Goal: Information Seeking & Learning: Learn about a topic

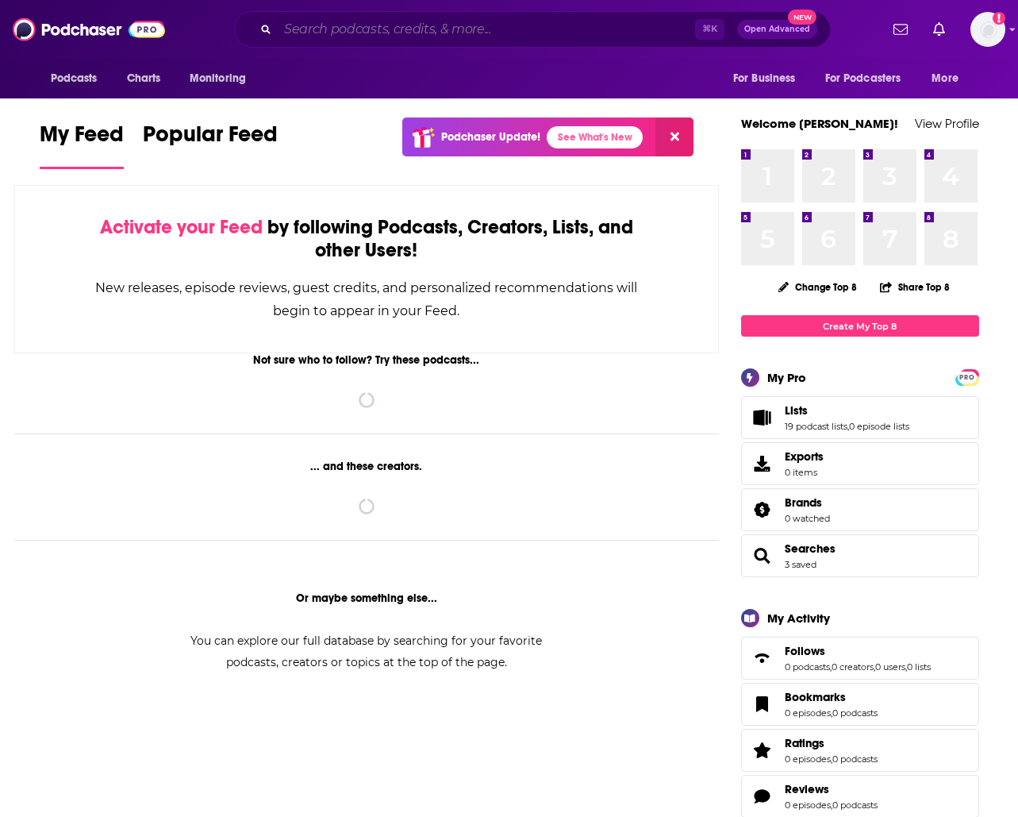
click at [400, 35] on input "Search podcasts, credits, & more..." at bounding box center [486, 29] width 417 height 25
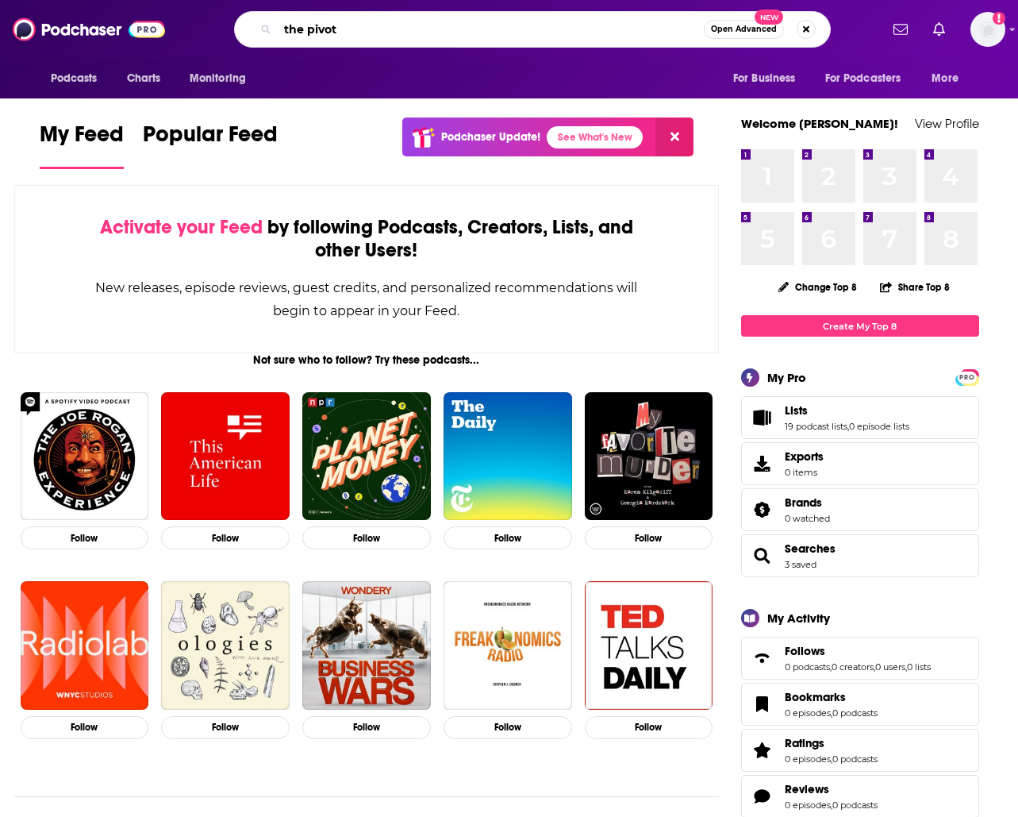
type input "the pivot"
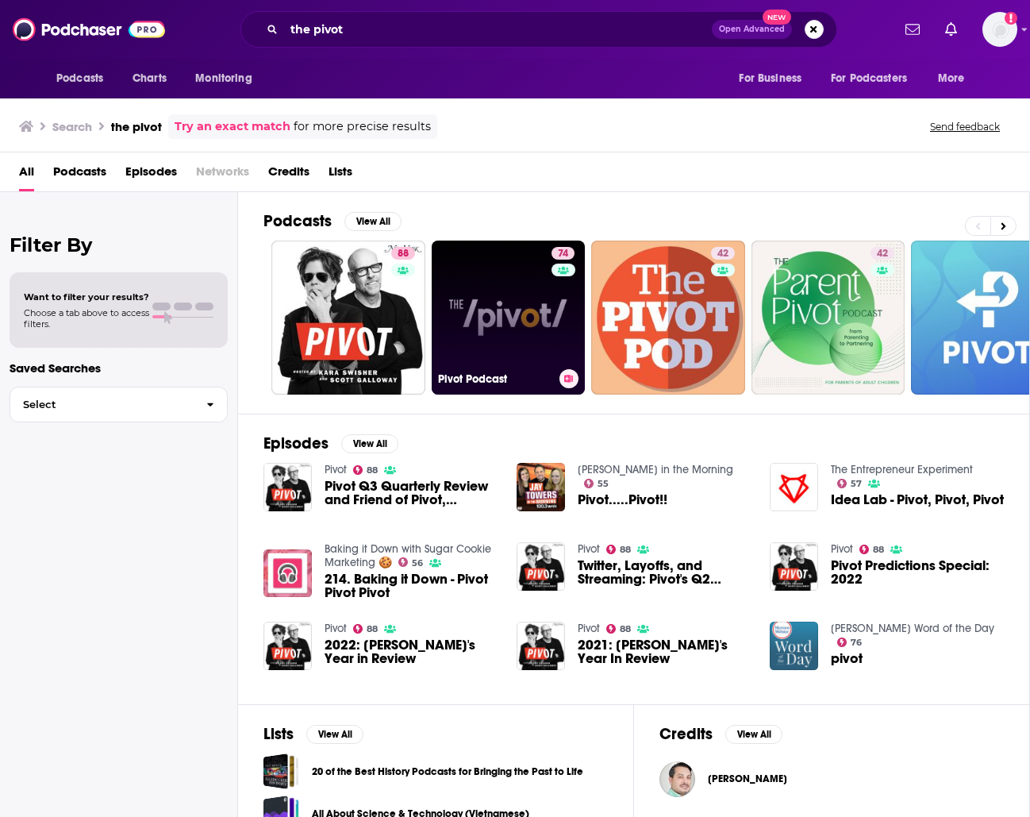
click at [483, 288] on link "74 Pivot Podcast" at bounding box center [509, 317] width 154 height 154
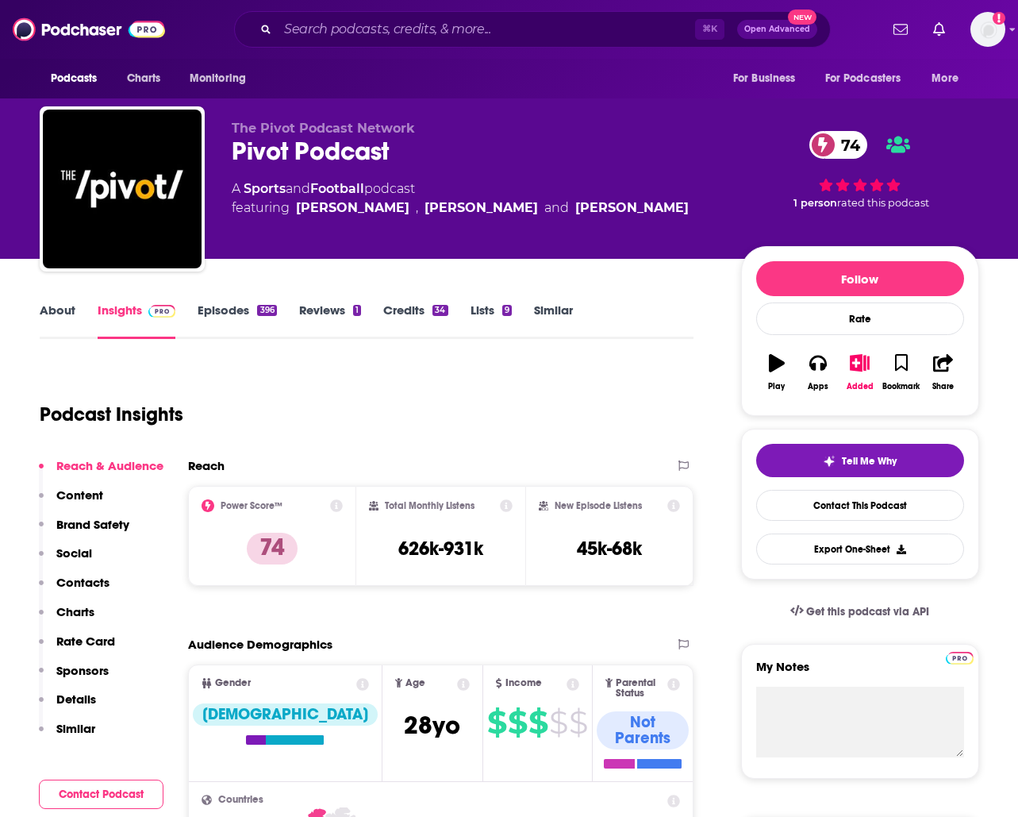
click at [228, 317] on link "Episodes 396" at bounding box center [237, 320] width 79 height 37
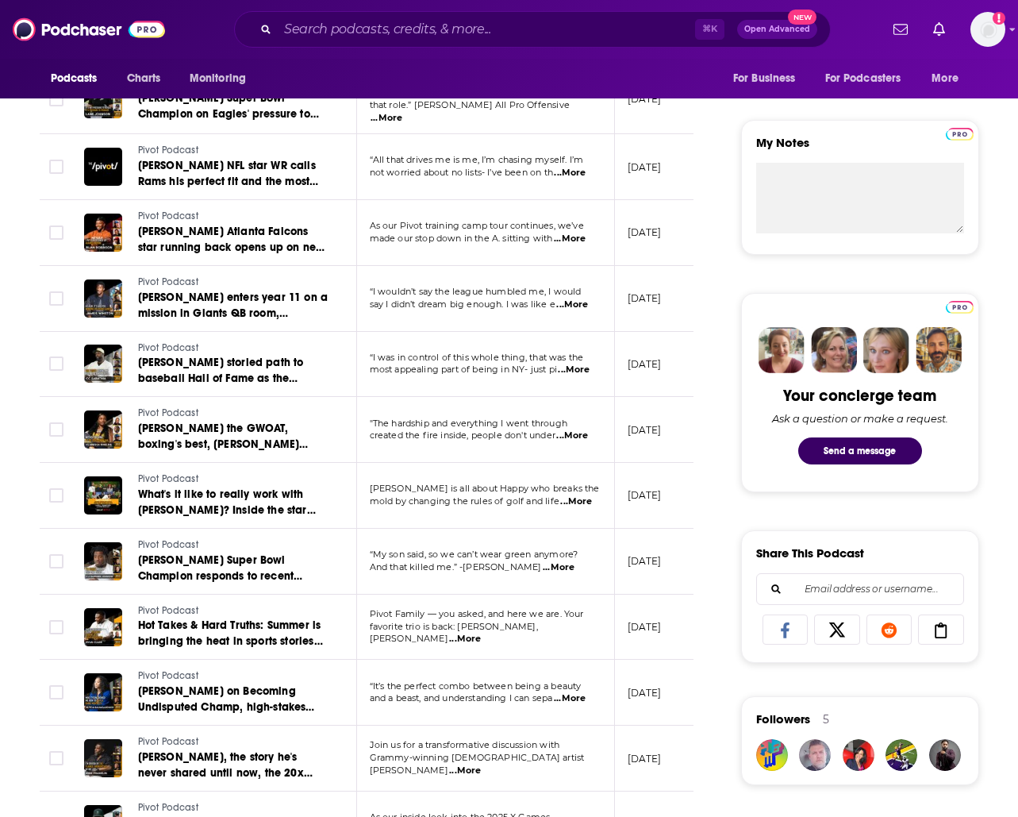
scroll to position [606, 0]
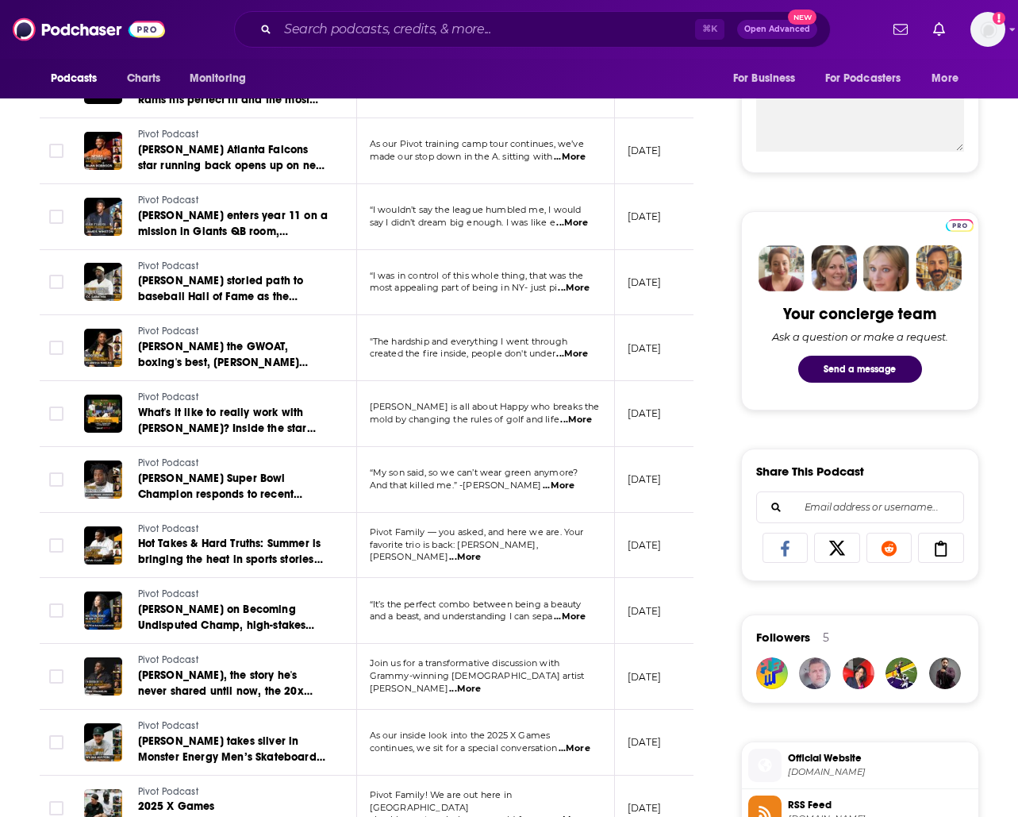
click at [481, 551] on span "...More" at bounding box center [465, 557] width 32 height 13
click at [710, 588] on div "About Insights Episodes 396 Reviews 1 Credits 34 Lists 9 Similar Episodes of Pi…" at bounding box center [377, 735] width 727 height 2083
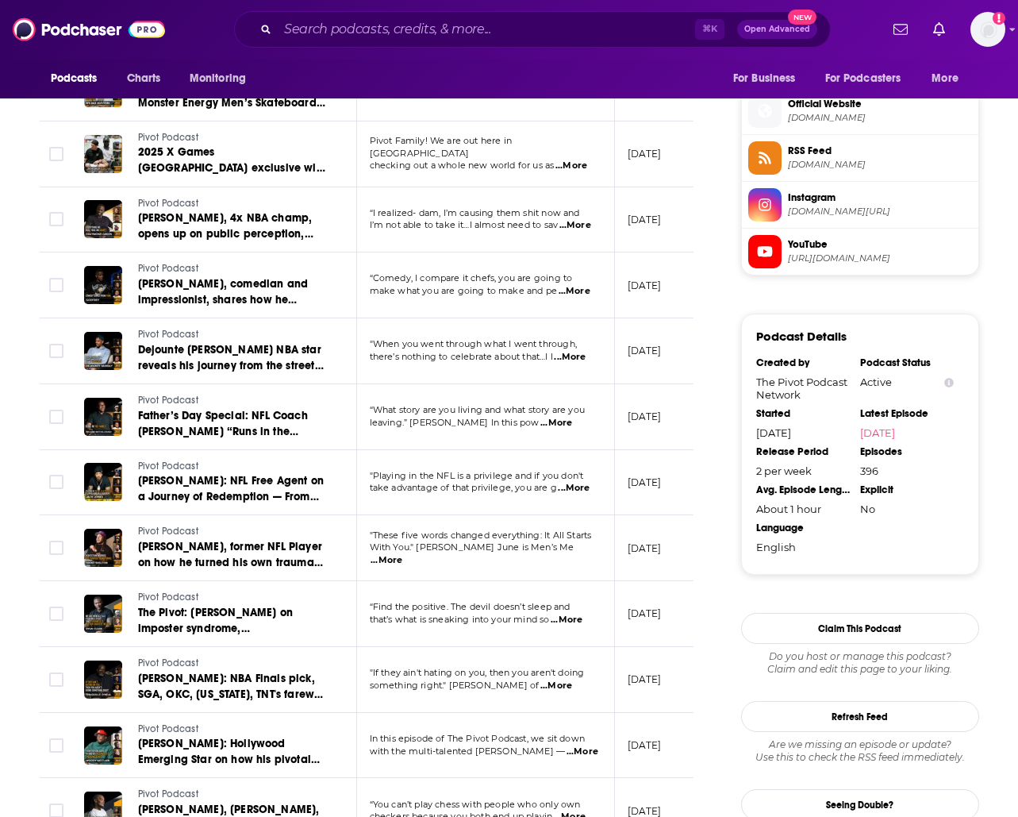
scroll to position [1466, 0]
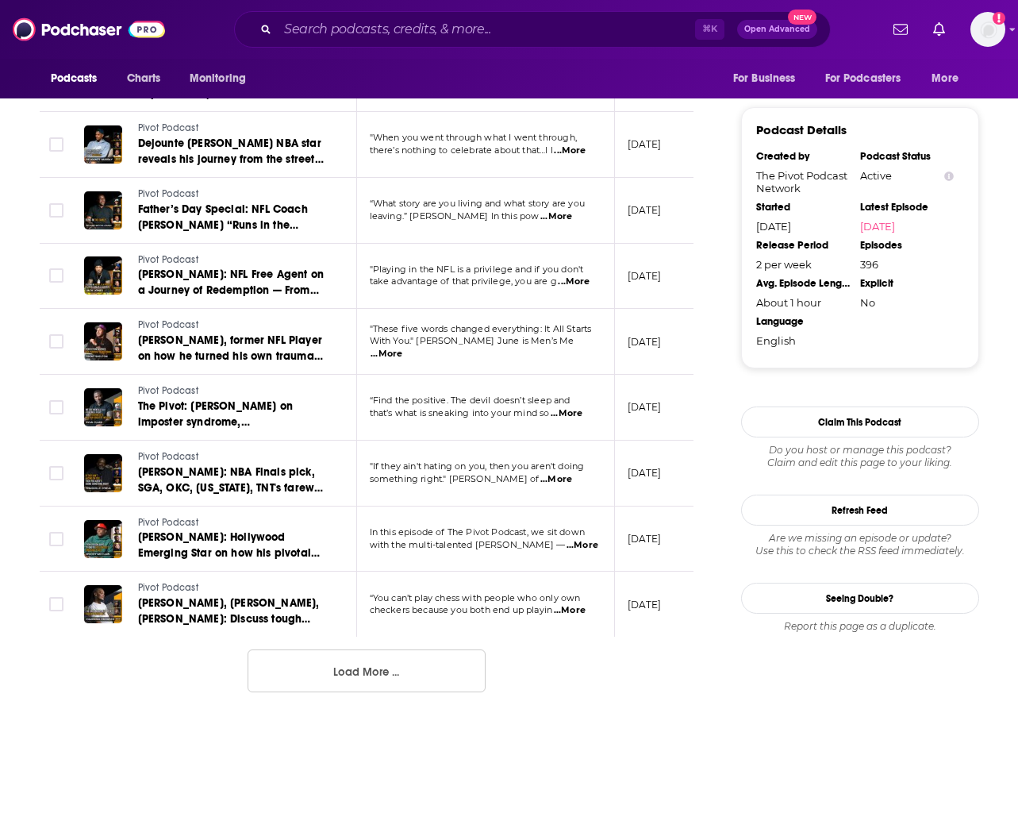
click at [358, 689] on button "Load More ..." at bounding box center [367, 670] width 238 height 43
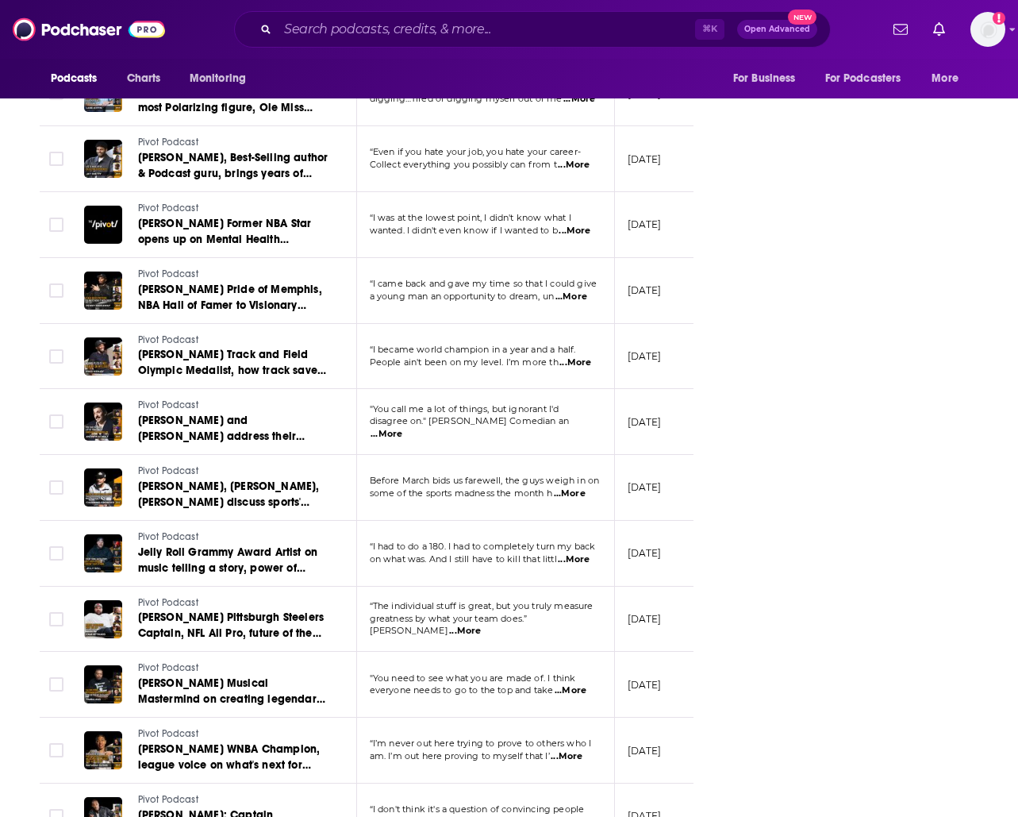
scroll to position [3018, 0]
